Goal: Communication & Community: Answer question/provide support

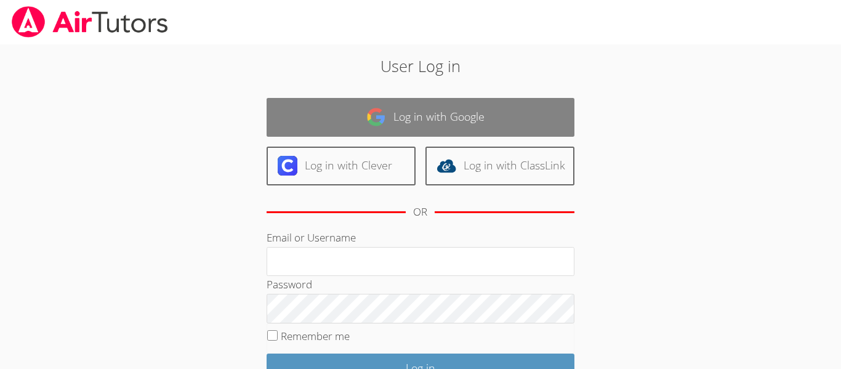
click at [347, 128] on link "Log in with Google" at bounding box center [421, 117] width 308 height 39
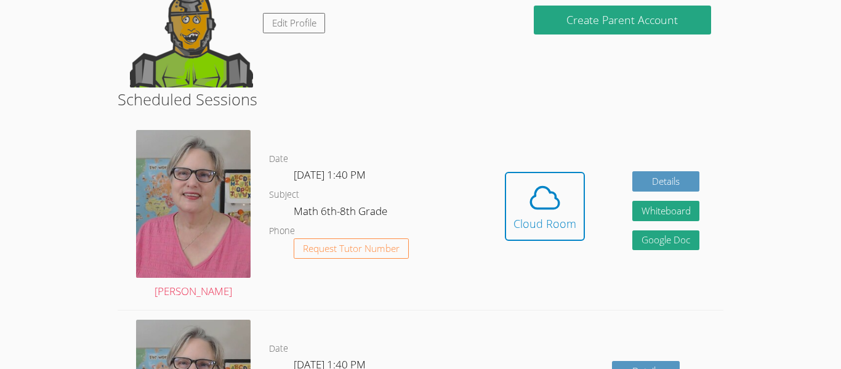
scroll to position [157, 0]
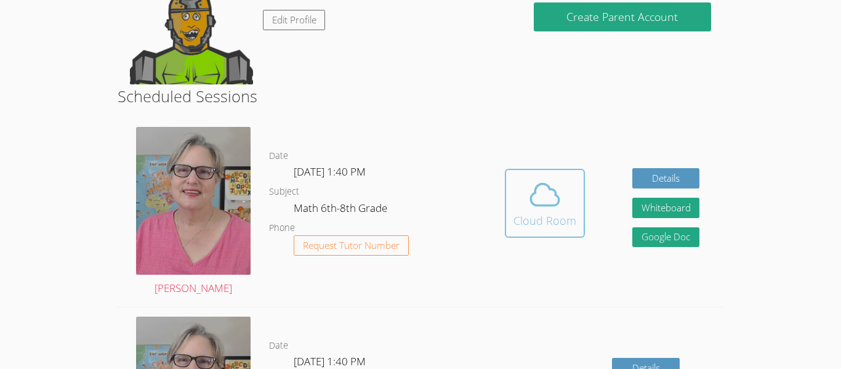
click at [554, 201] on icon at bounding box center [545, 194] width 34 height 34
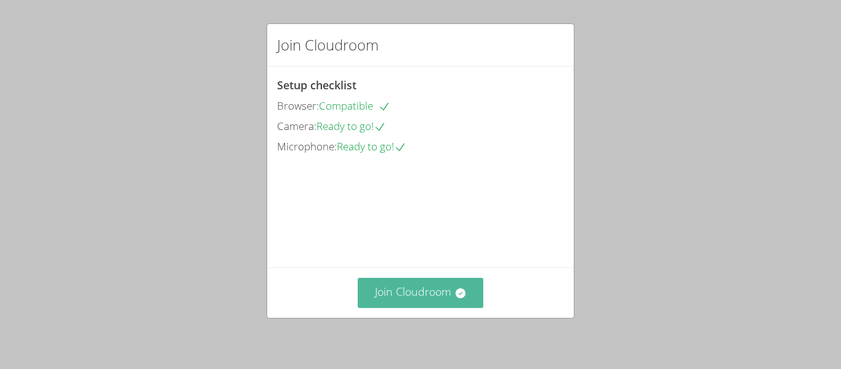
click at [405, 295] on button "Join Cloudroom" at bounding box center [421, 293] width 126 height 30
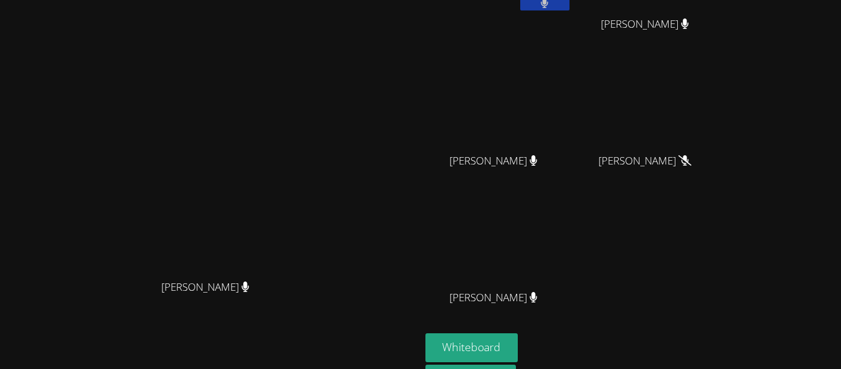
scroll to position [105, 0]
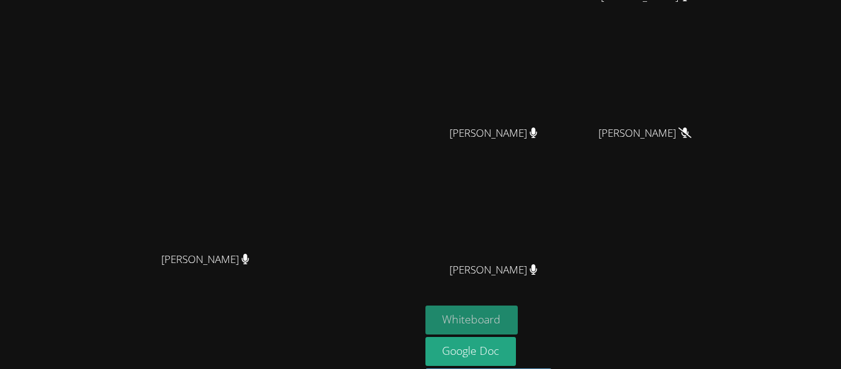
click at [519, 312] on button "Whiteboard" at bounding box center [472, 320] width 93 height 29
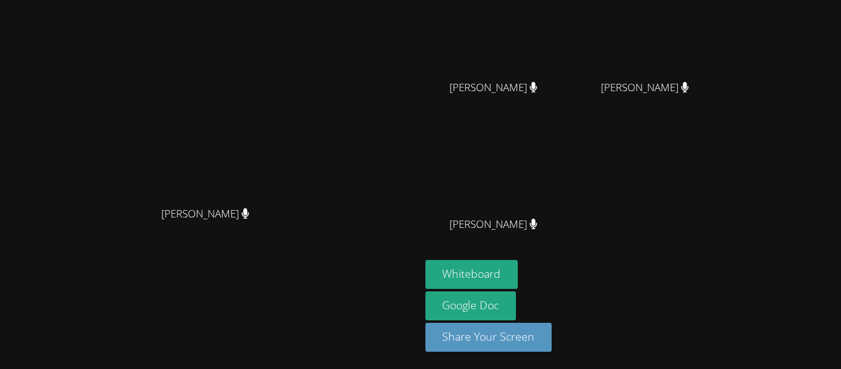
scroll to position [0, 0]
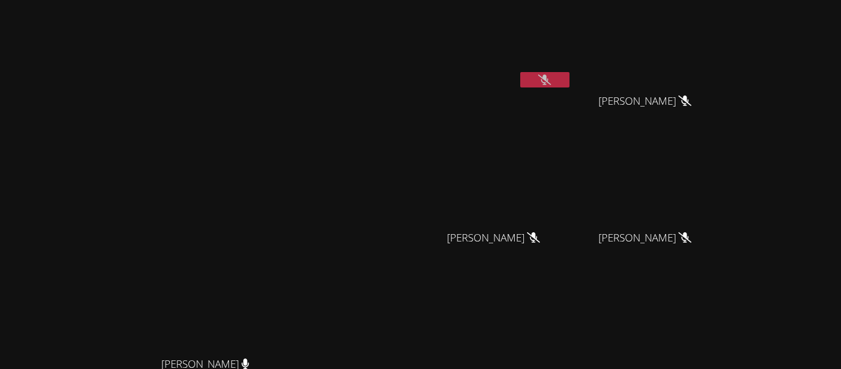
click at [570, 83] on button at bounding box center [544, 79] width 49 height 15
click at [570, 87] on button at bounding box center [544, 79] width 49 height 15
click at [302, 119] on video at bounding box center [210, 234] width 185 height 231
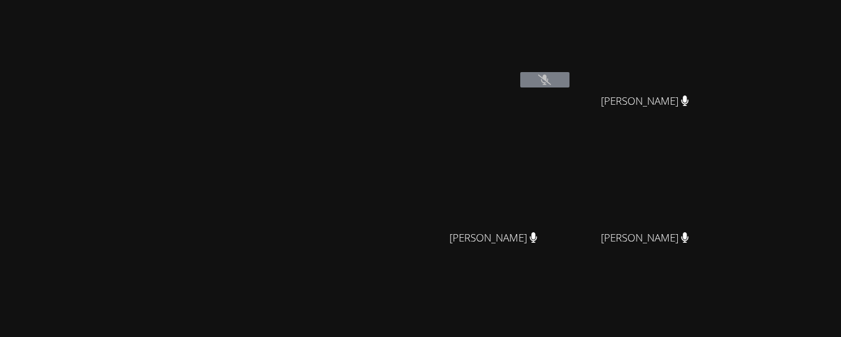
click at [401, 48] on div "Nola Dorman Nola Dorman" at bounding box center [210, 259] width 411 height 509
click at [559, 156] on video at bounding box center [499, 183] width 147 height 83
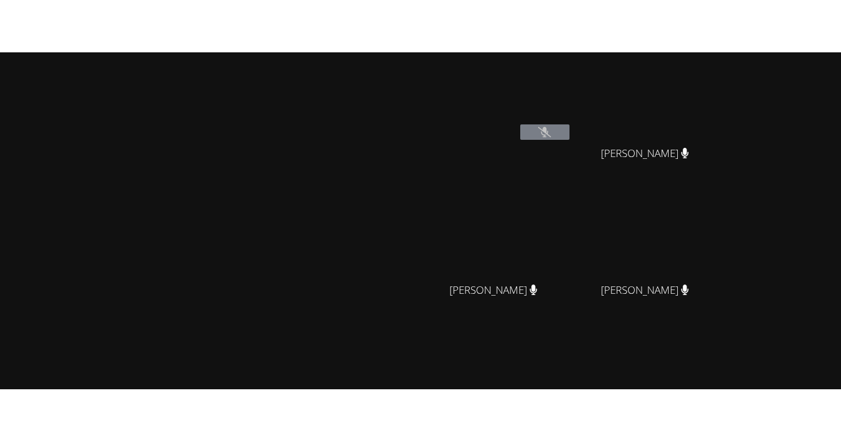
scroll to position [1, 0]
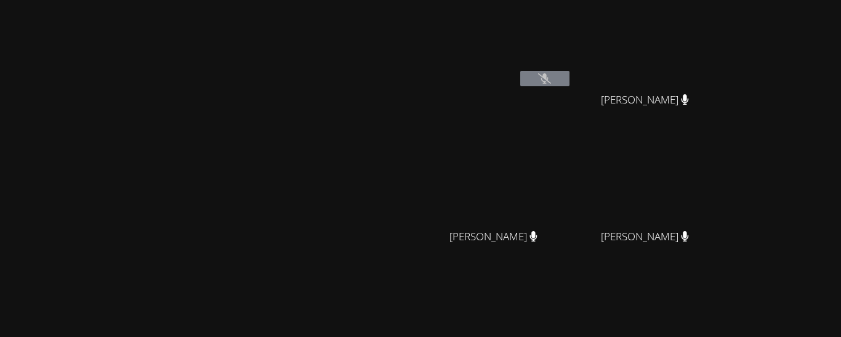
click at [551, 75] on icon at bounding box center [544, 78] width 13 height 10
click at [570, 71] on button at bounding box center [544, 78] width 49 height 15
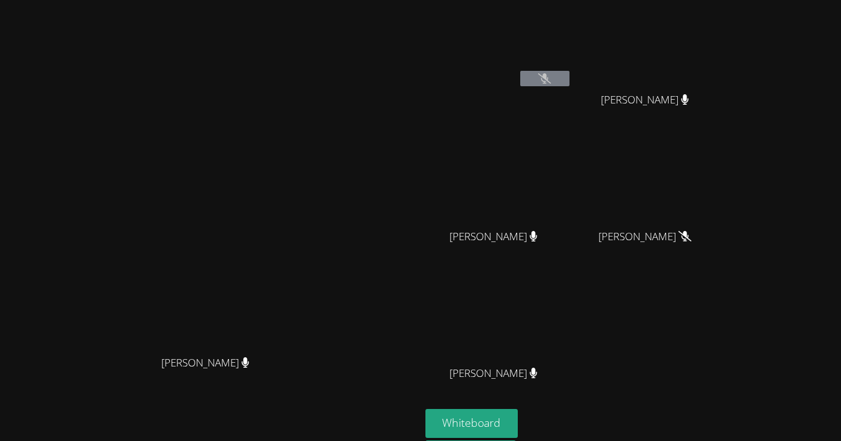
scroll to position [0, 0]
click at [302, 167] on video at bounding box center [210, 234] width 185 height 231
click at [689, 236] on icon at bounding box center [685, 237] width 7 height 10
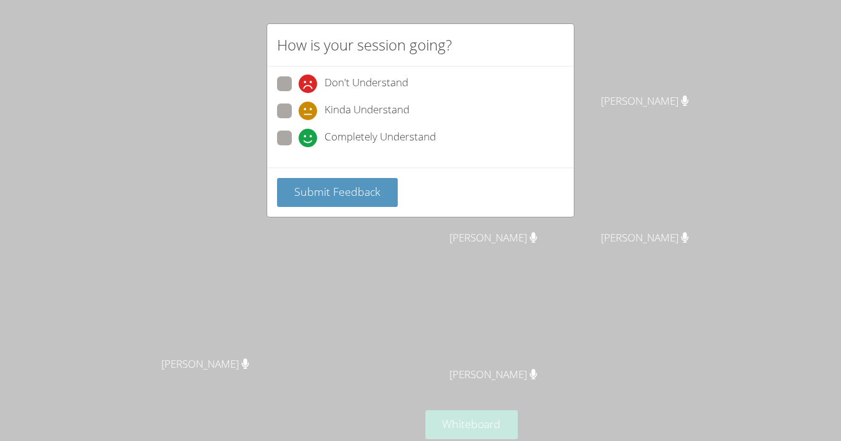
click at [362, 109] on span "Kinda Understand" at bounding box center [367, 111] width 85 height 18
click at [309, 109] on input "Kinda Understand" at bounding box center [304, 108] width 10 height 10
radio input "true"
click at [320, 192] on span "Submit Feedback" at bounding box center [337, 191] width 86 height 15
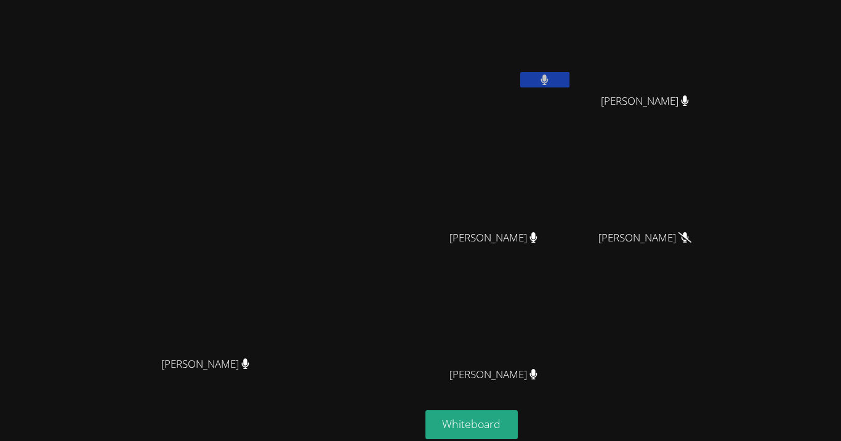
click at [302, 271] on video at bounding box center [210, 234] width 185 height 231
